Goal: Navigation & Orientation: Find specific page/section

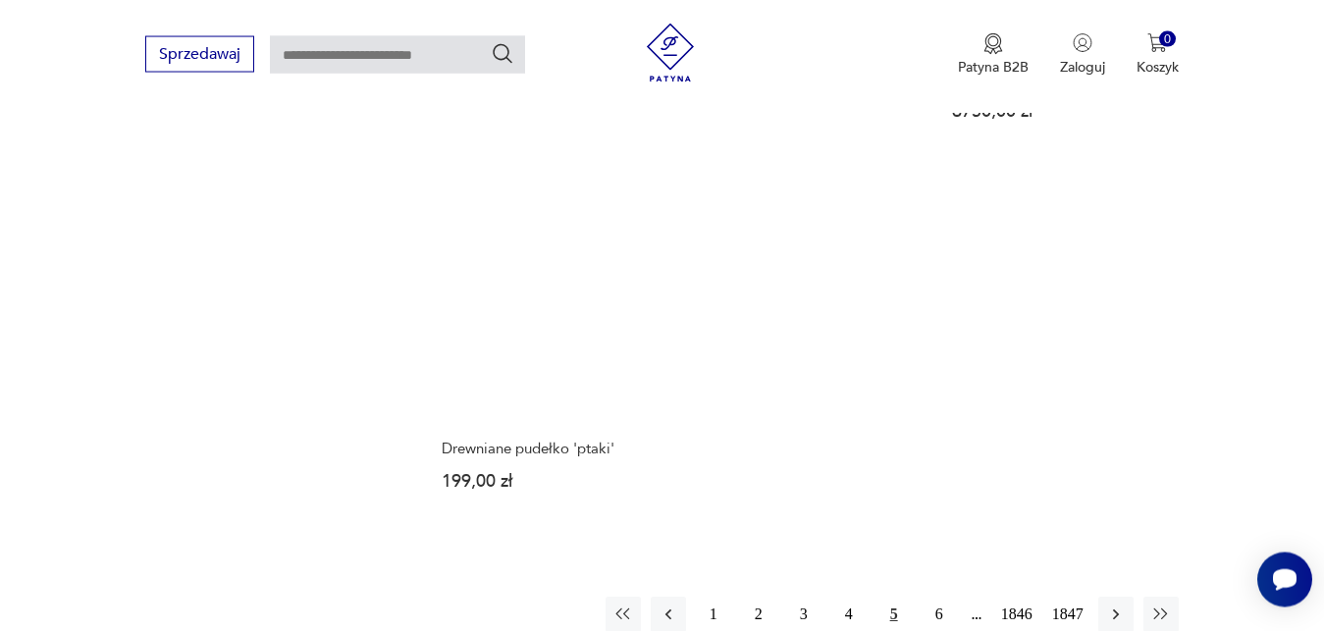
scroll to position [2490, 0]
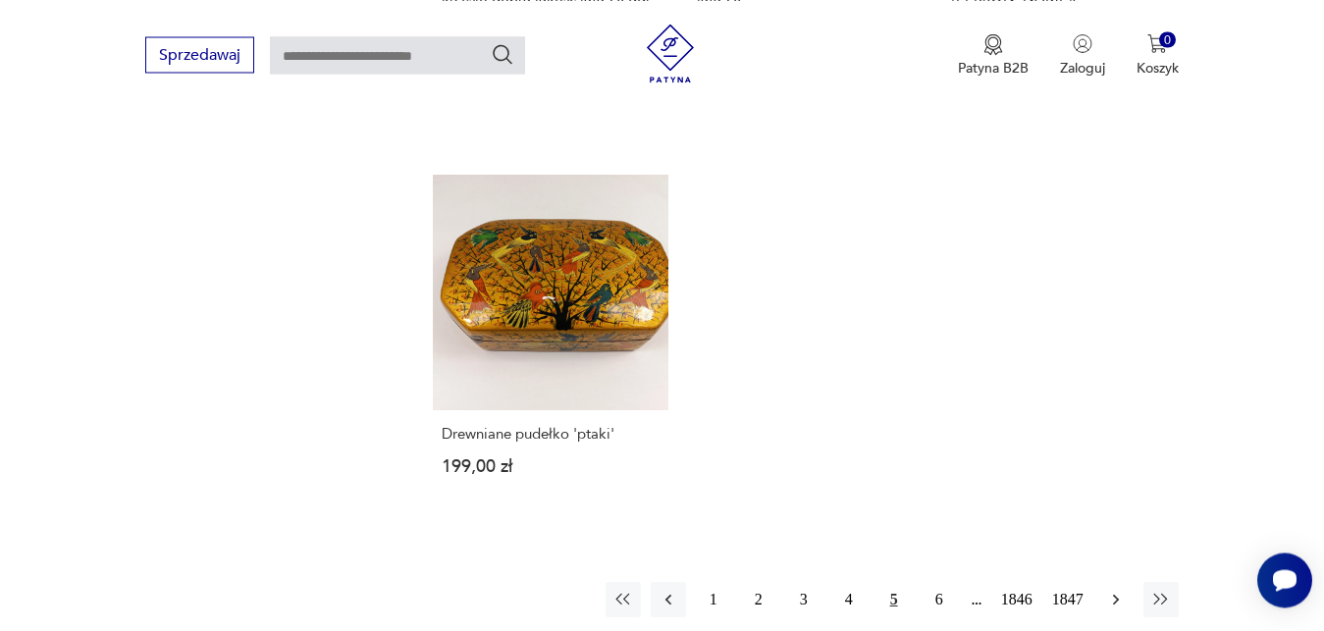
click at [1116, 594] on icon "button" at bounding box center [1115, 599] width 6 height 11
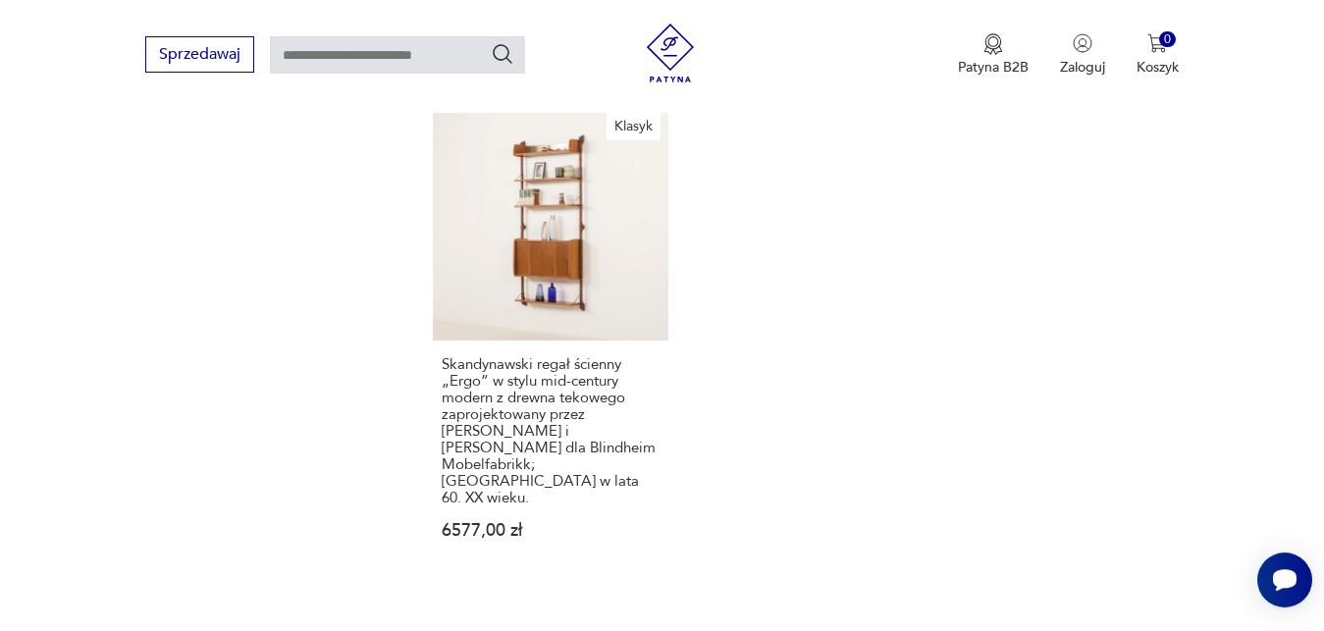
scroll to position [2557, 0]
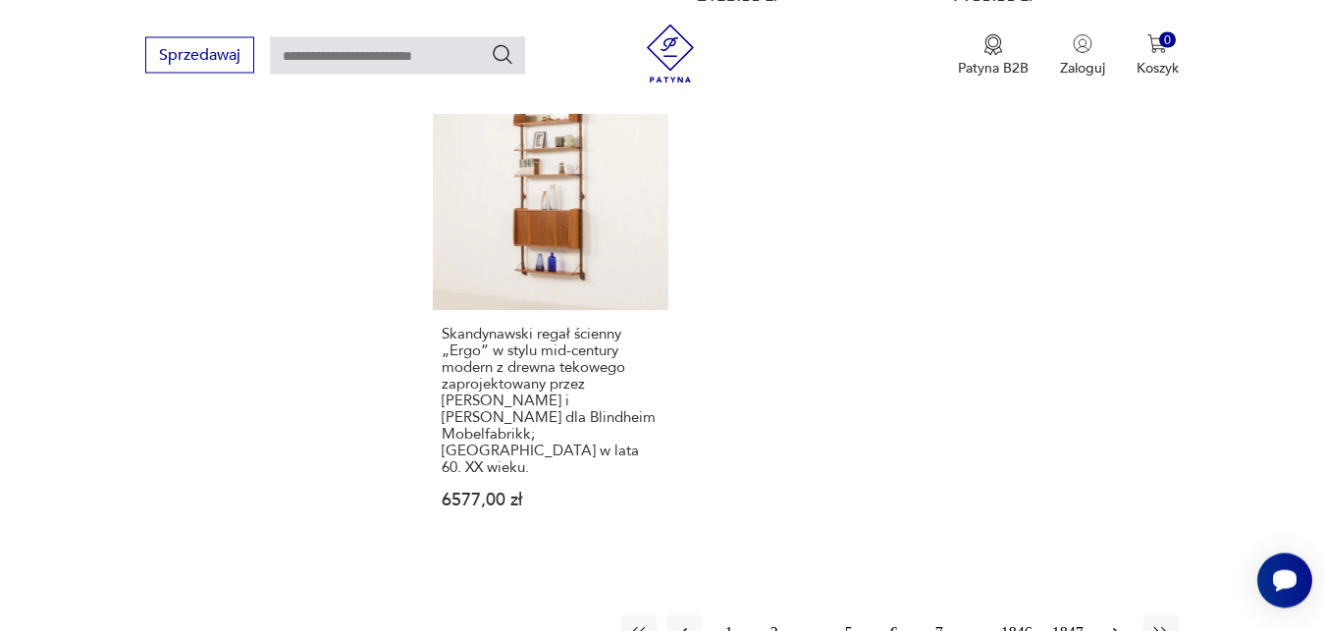
click at [1118, 623] on icon "button" at bounding box center [1116, 633] width 20 height 20
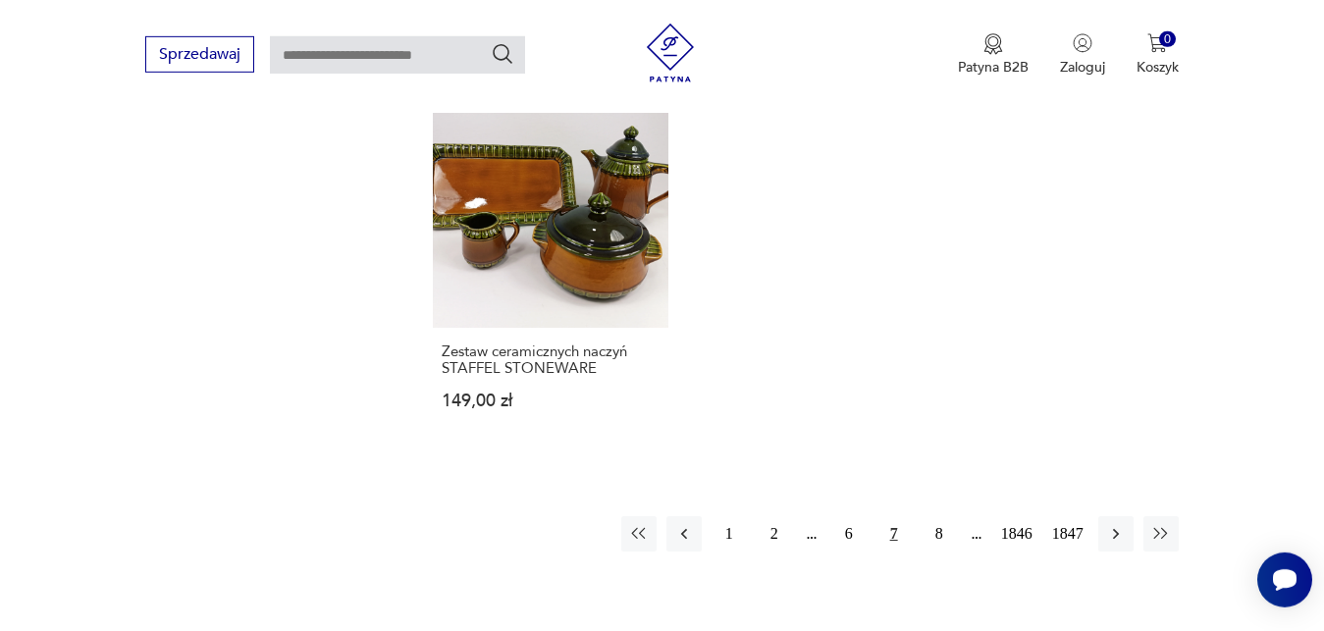
scroll to position [2607, 0]
click at [1112, 523] on icon "button" at bounding box center [1116, 533] width 20 height 20
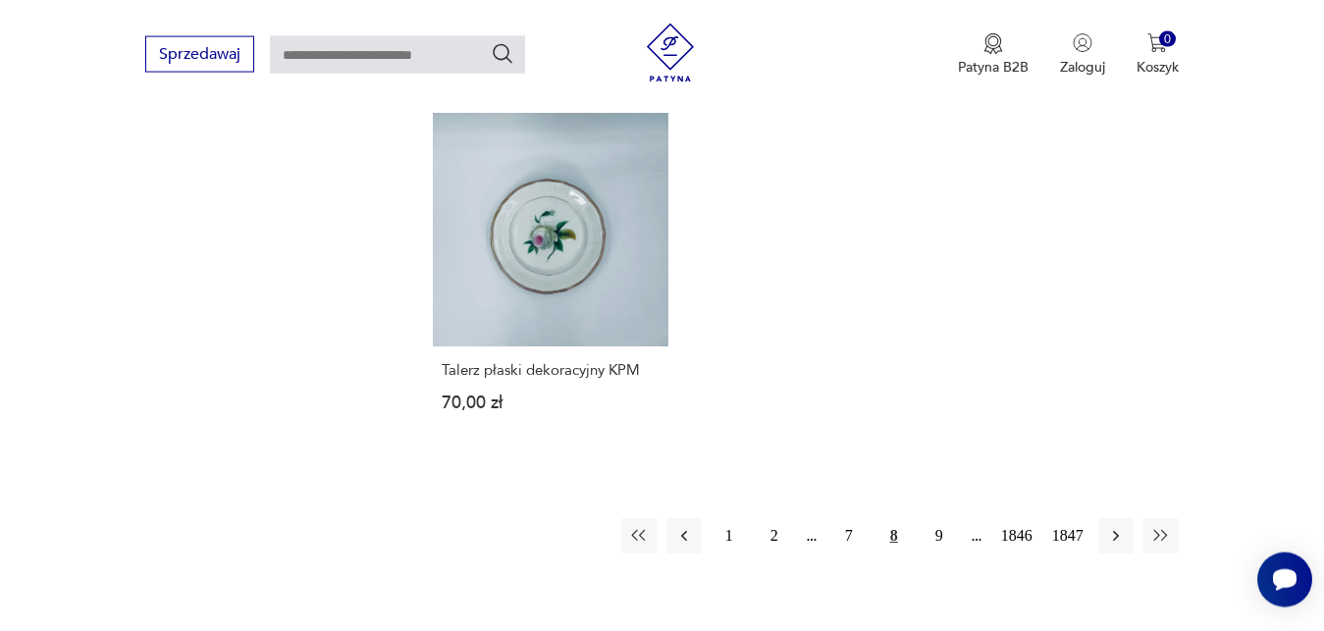
scroll to position [2557, 0]
click at [1126, 515] on button "button" at bounding box center [1115, 532] width 35 height 35
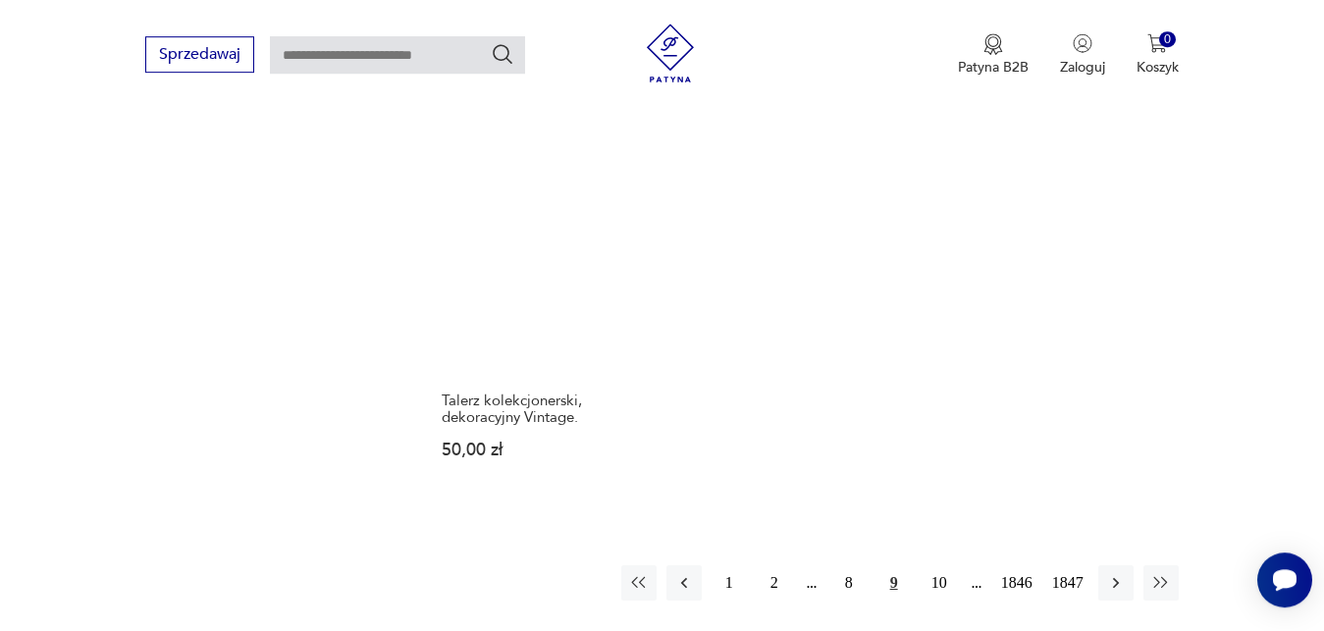
scroll to position [2607, 0]
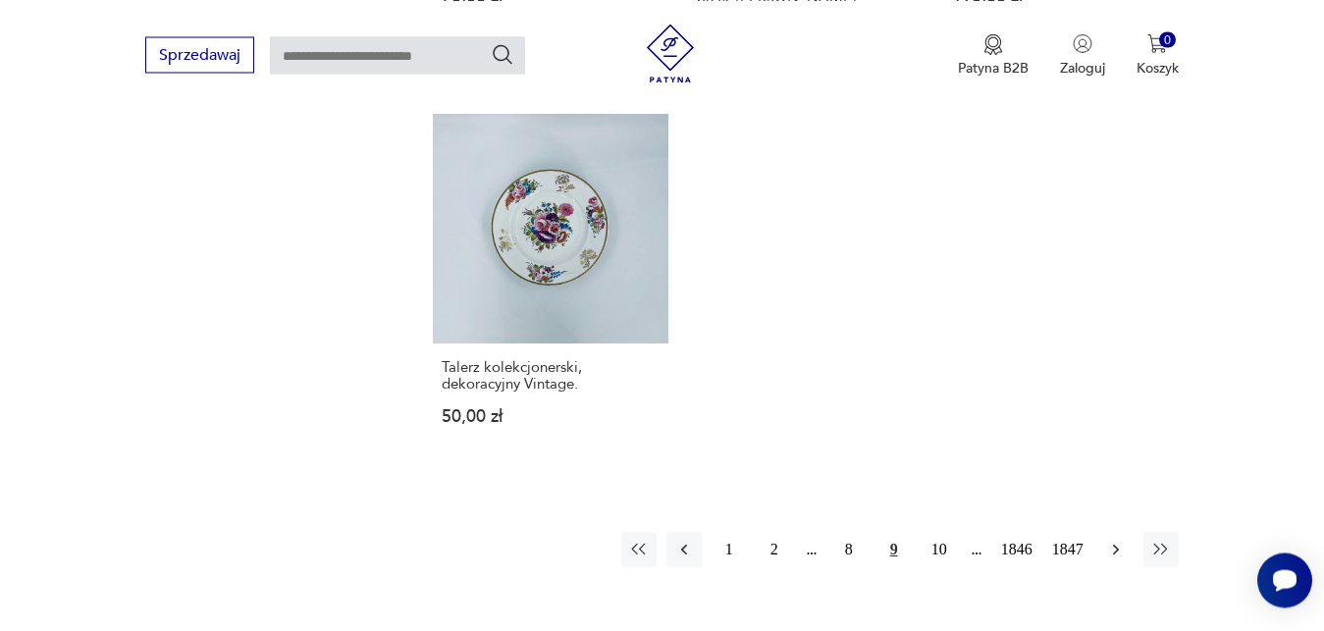
click at [1116, 540] on icon "button" at bounding box center [1116, 550] width 20 height 20
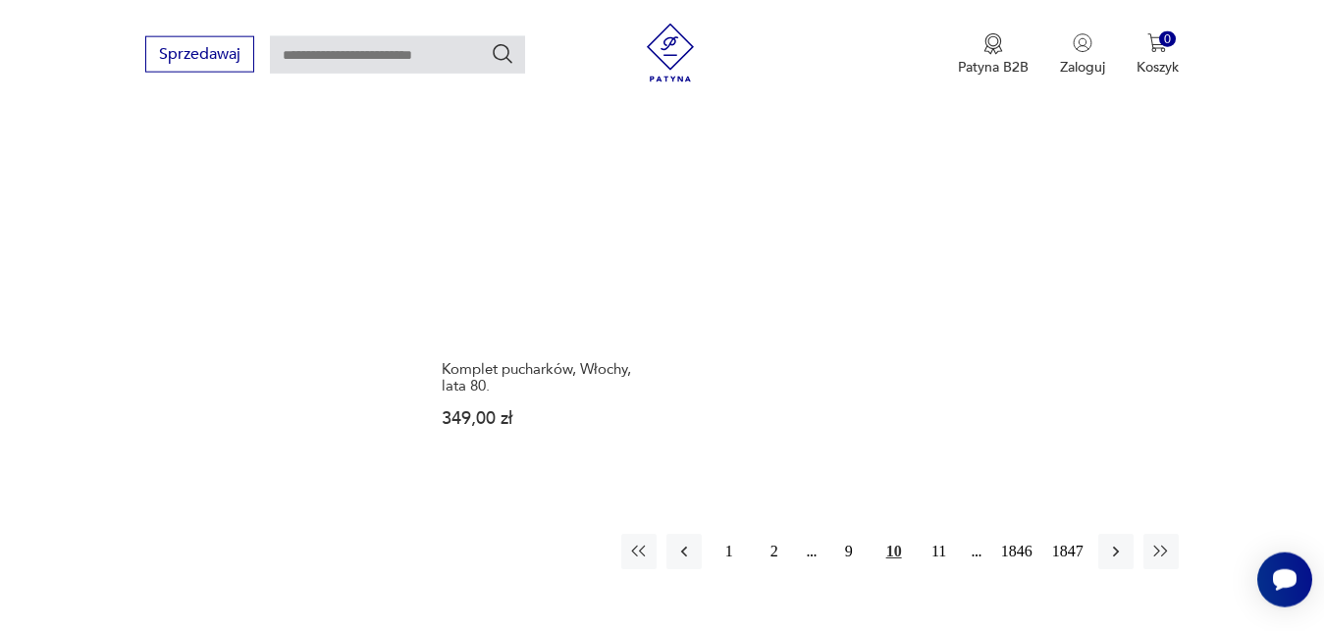
scroll to position [2507, 0]
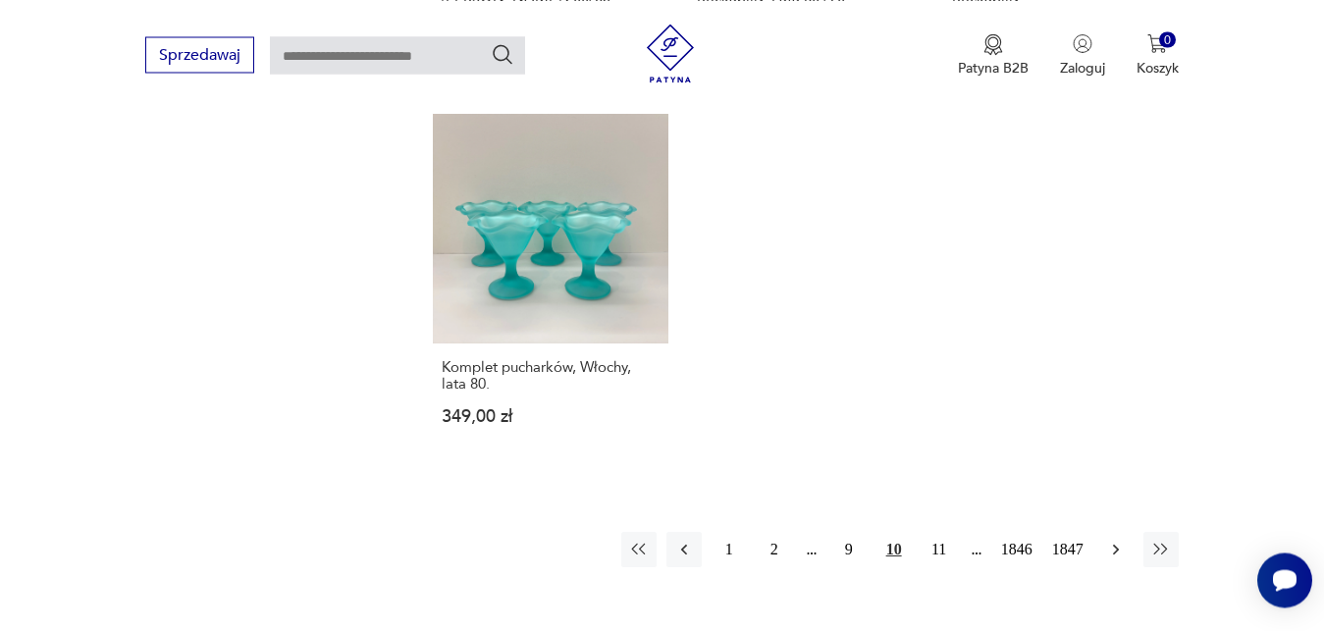
click at [1117, 540] on icon "button" at bounding box center [1116, 550] width 20 height 20
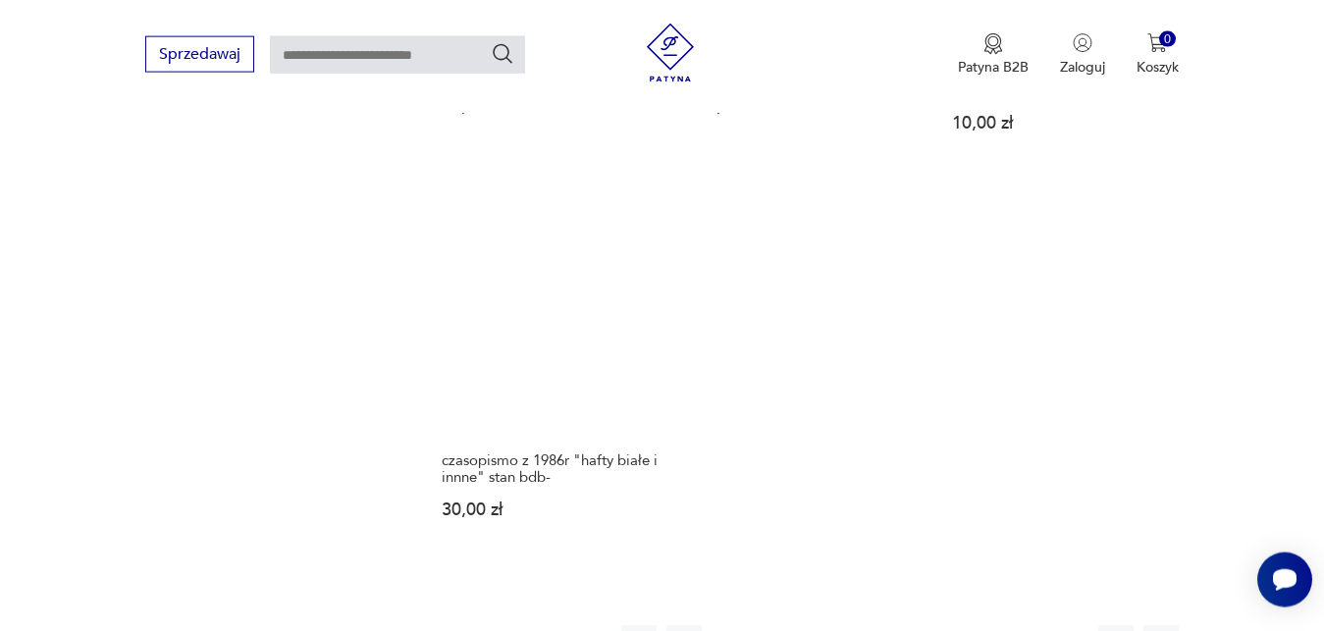
scroll to position [2473, 0]
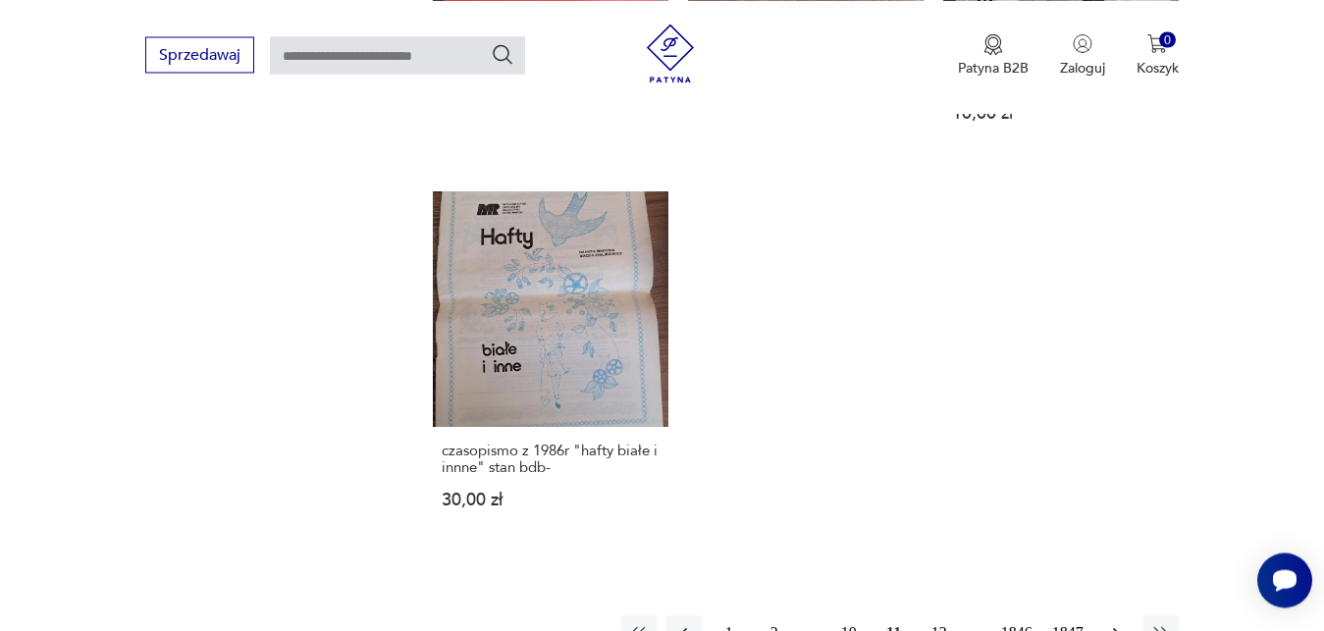
click at [1118, 623] on icon "button" at bounding box center [1116, 633] width 20 height 20
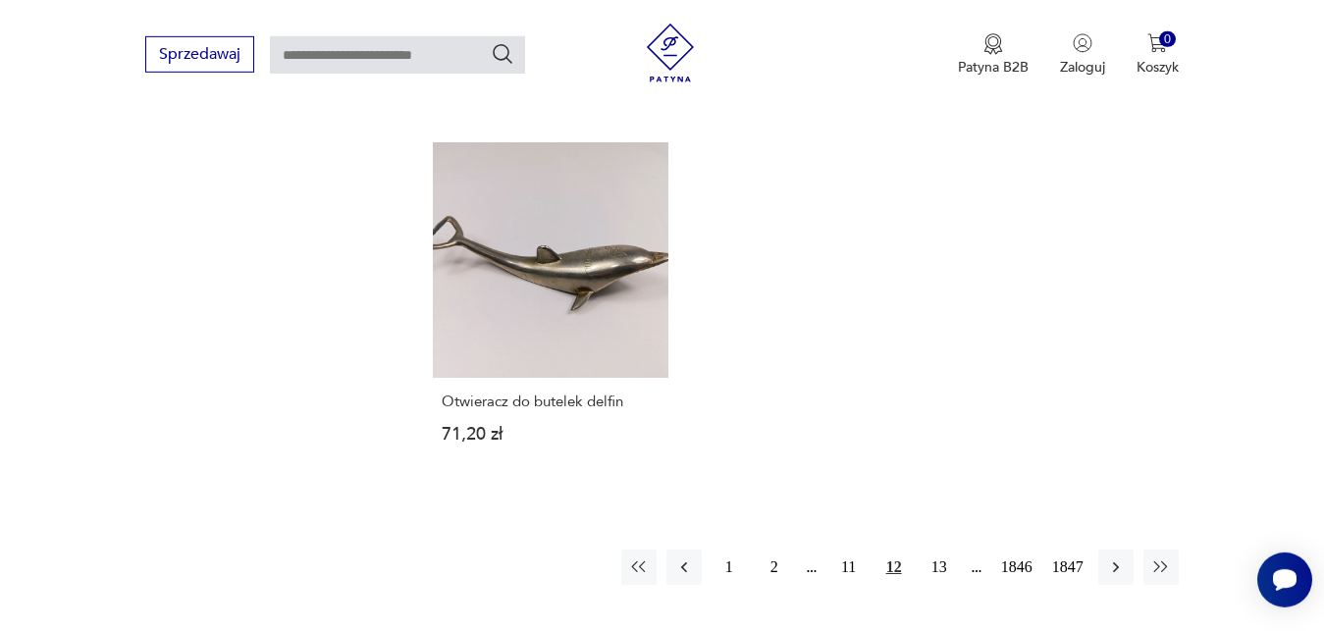
scroll to position [2557, 0]
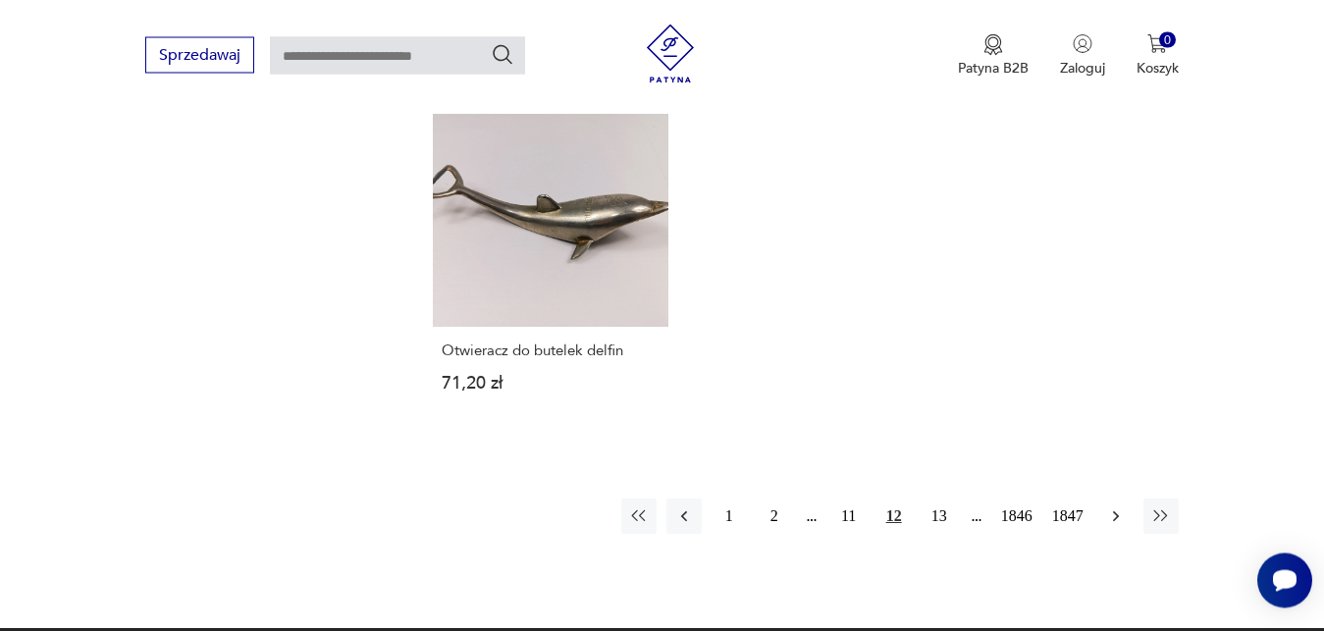
click at [1115, 506] on icon "button" at bounding box center [1116, 516] width 20 height 20
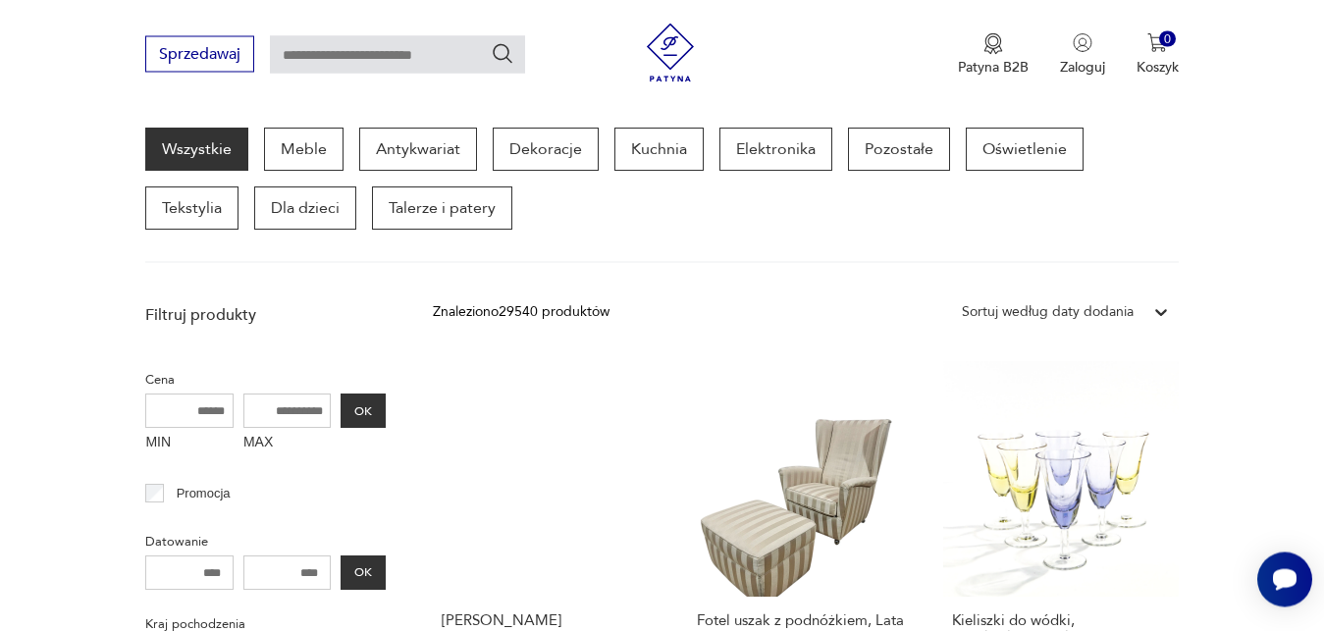
scroll to position [255, 0]
